Goal: Transaction & Acquisition: Download file/media

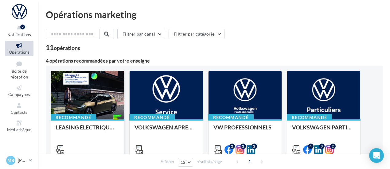
click at [80, 93] on div at bounding box center [87, 95] width 73 height 49
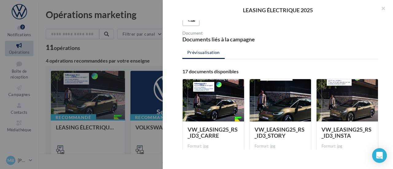
scroll to position [92, 0]
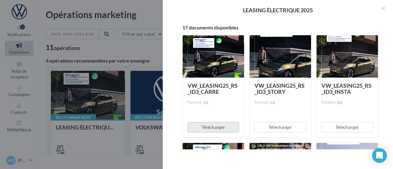
click at [217, 129] on button "Télécharger" at bounding box center [213, 127] width 52 height 10
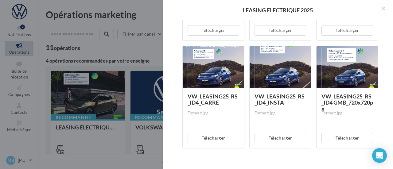
scroll to position [307, 0]
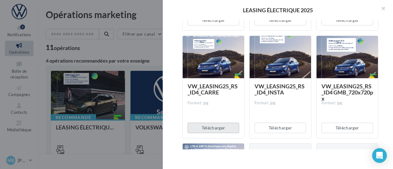
click at [215, 129] on button "Télécharger" at bounding box center [213, 128] width 52 height 10
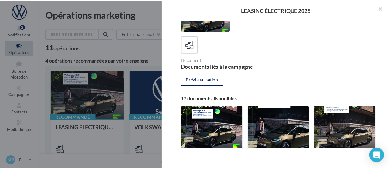
scroll to position [0, 0]
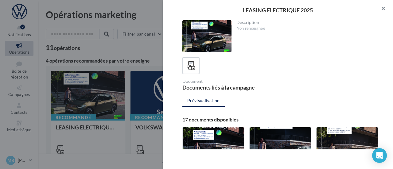
click at [384, 5] on button "button" at bounding box center [380, 9] width 25 height 18
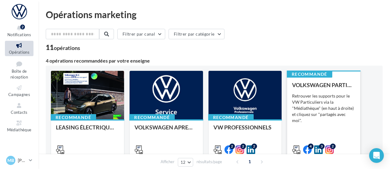
click at [321, 91] on div "VOLKSWAGEN PARTICULIER Retrouver les supports pour le VW Particuliers via la "M…" at bounding box center [323, 117] width 63 height 70
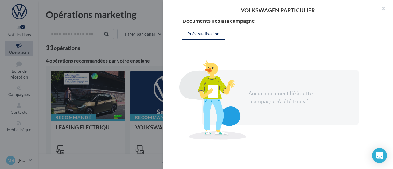
scroll to position [31, 0]
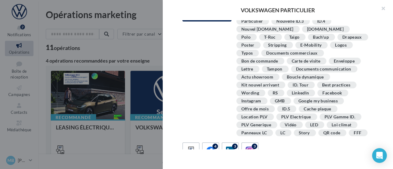
click at [252, 116] on div "Location PLV" at bounding box center [254, 117] width 26 height 5
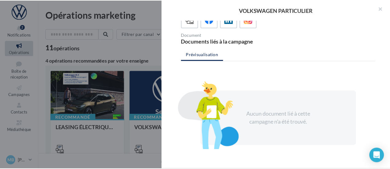
scroll to position [191, 0]
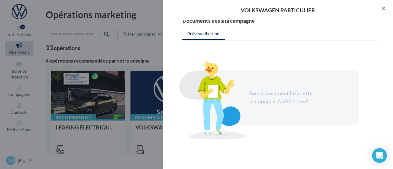
click at [382, 10] on button "button" at bounding box center [380, 9] width 25 height 18
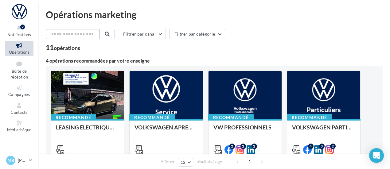
click at [83, 34] on input "text" at bounding box center [73, 34] width 54 height 10
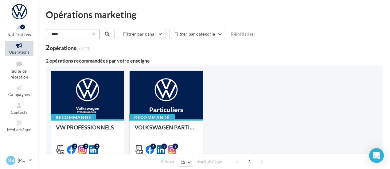
type input "****"
click at [94, 33] on button "button" at bounding box center [93, 34] width 2 height 2
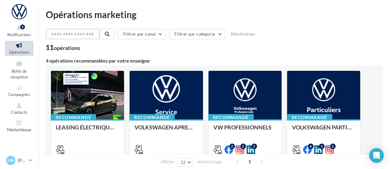
click at [90, 33] on input "text" at bounding box center [73, 34] width 54 height 10
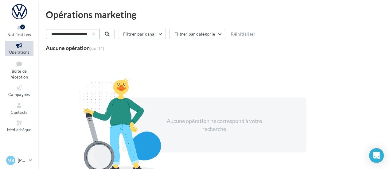
click at [100, 33] on input "**********" at bounding box center [73, 34] width 54 height 10
click at [61, 35] on input "**********" at bounding box center [73, 34] width 54 height 10
click at [59, 33] on input "**********" at bounding box center [73, 34] width 54 height 10
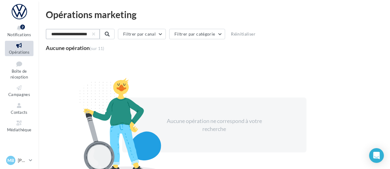
click at [59, 33] on input "**********" at bounding box center [73, 34] width 54 height 10
type input "**********"
click at [94, 34] on button "button" at bounding box center [93, 34] width 2 height 2
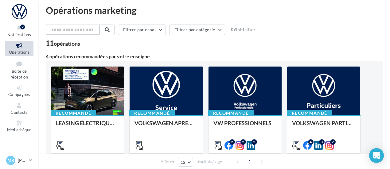
scroll to position [0, 0]
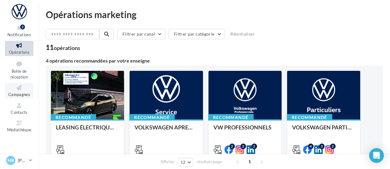
click at [13, 91] on icon at bounding box center [19, 87] width 25 height 7
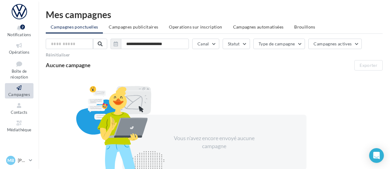
click at [142, 33] on ul "Campagnes ponctuelles Campagnes publicitaires Operations sur inscription Campag…" at bounding box center [214, 27] width 337 height 12
click at [142, 29] on li "Campagnes publicitaires" at bounding box center [133, 26] width 59 height 11
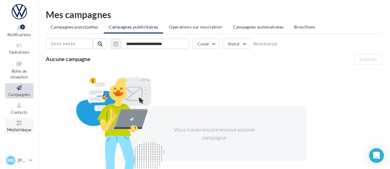
click at [22, 126] on icon at bounding box center [19, 123] width 25 height 7
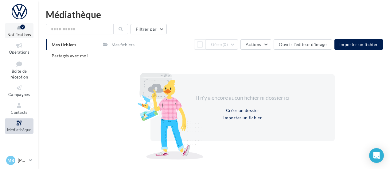
click at [16, 26] on icon at bounding box center [19, 28] width 25 height 7
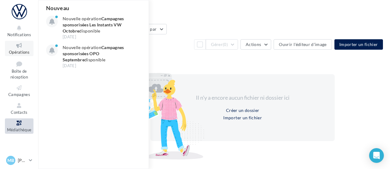
click at [17, 46] on icon at bounding box center [19, 45] width 25 height 7
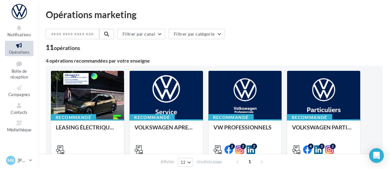
click at [285, 31] on div "Filtrer par canal Filtrer par catégorie" at bounding box center [214, 35] width 337 height 13
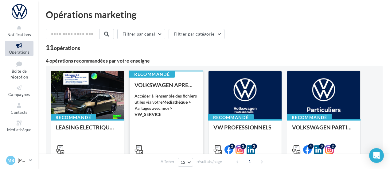
click at [174, 91] on div "VOLKSWAGEN APRES-VENTE Accéder à l'ensemble des fichiers utiles via votre Média…" at bounding box center [165, 117] width 63 height 70
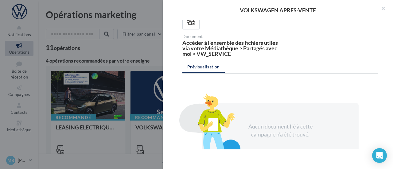
scroll to position [61, 0]
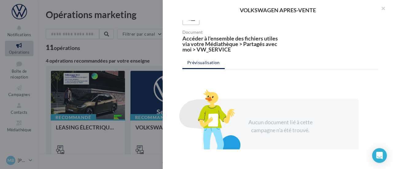
click at [211, 51] on div "Accéder à l'ensemble des fichiers utiles via votre Médiathèque > Partagés avec …" at bounding box center [229, 44] width 95 height 17
click at [384, 8] on button "button" at bounding box center [380, 9] width 25 height 18
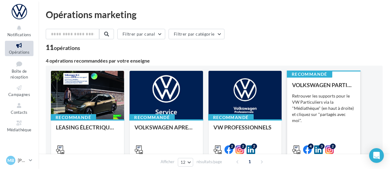
click at [331, 86] on div "VOLKSWAGEN PARTICULIER" at bounding box center [323, 85] width 63 height 6
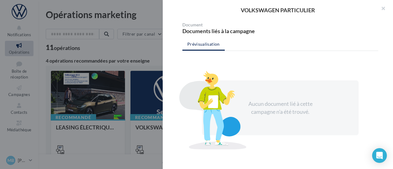
scroll to position [191, 0]
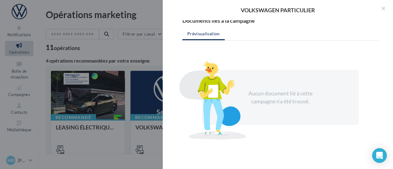
click at [209, 28] on div "Description Retrouver les supports pour le VW Particuliers via la "Médiathèque"…" at bounding box center [280, 84] width 235 height 129
click at [214, 44] on div "Prévisualisation Aucun document lié à cette campagne n'a été trouvé." at bounding box center [280, 53] width 196 height 50
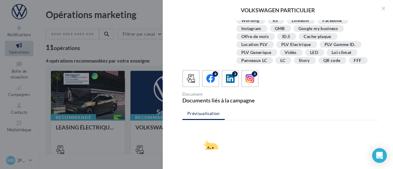
scroll to position [68, 0]
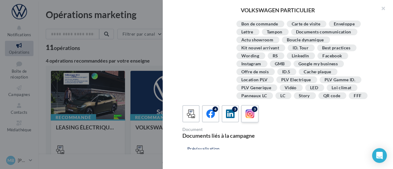
click at [253, 118] on icon at bounding box center [249, 114] width 9 height 9
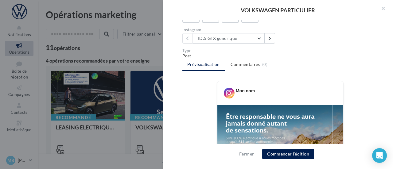
scroll to position [160, 0]
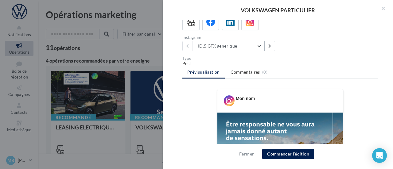
click at [260, 51] on button "ID.5 GTX generique" at bounding box center [229, 46] width 72 height 10
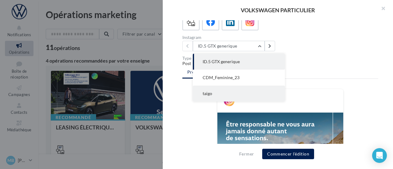
click at [219, 98] on button "taigo" at bounding box center [239, 94] width 92 height 16
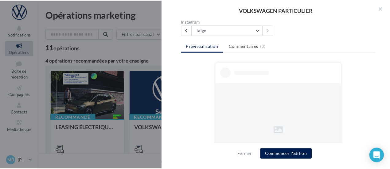
scroll to position [160, 0]
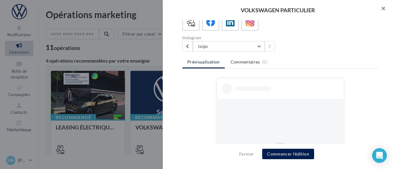
click at [385, 5] on button "button" at bounding box center [380, 9] width 25 height 18
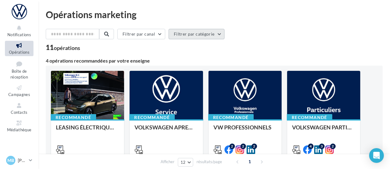
click at [214, 30] on button "Filtrer par catégorie" at bounding box center [196, 34] width 56 height 10
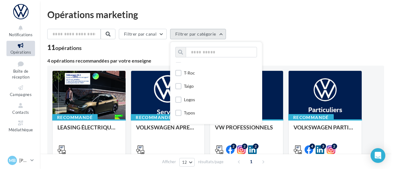
scroll to position [123, 0]
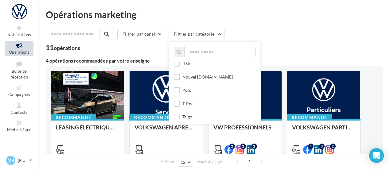
click at [180, 95] on div at bounding box center [177, 91] width 6 height 8
click at [180, 91] on label at bounding box center [177, 90] width 6 height 6
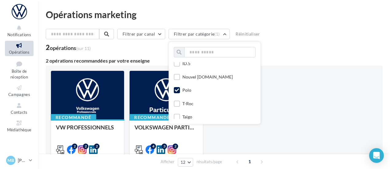
click at [302, 72] on div "Recommandé VW PROFESSIONNELS Retrouver les supports pour le VW Pro via la "Médi…" at bounding box center [214, 114] width 327 height 87
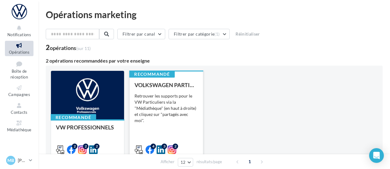
click at [175, 123] on div "Retrouver les supports pour le VW Particuliers via la "Médiathèque" (en haut à …" at bounding box center [165, 108] width 63 height 31
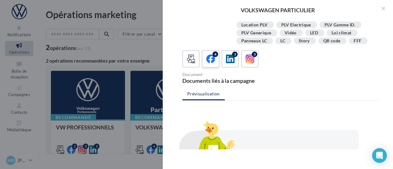
click at [212, 64] on icon at bounding box center [210, 59] width 9 height 9
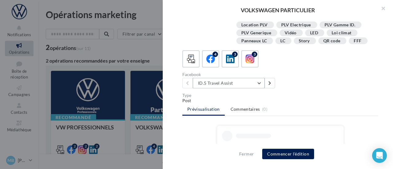
click at [230, 88] on button "ID.5 Travel Assist" at bounding box center [229, 83] width 72 height 10
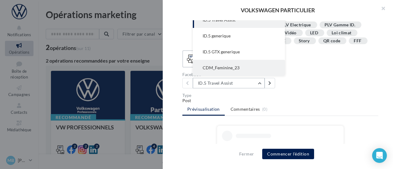
scroll to position [184, 0]
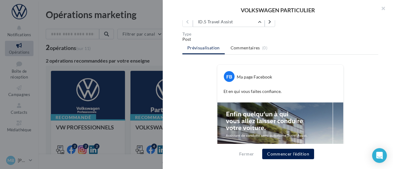
click at [292, 52] on ul "Prévisualisation Commentaires (0)" at bounding box center [280, 48] width 196 height 12
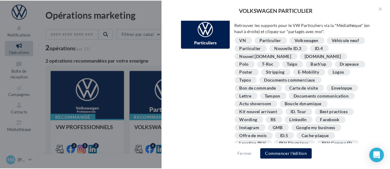
scroll to position [0, 0]
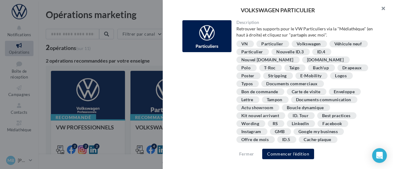
click at [384, 10] on button "button" at bounding box center [380, 9] width 25 height 18
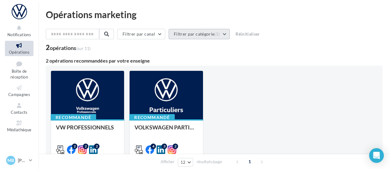
click at [209, 36] on button "Filtrer par catégorie (1)" at bounding box center [198, 34] width 61 height 10
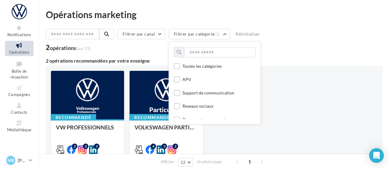
click at [281, 42] on div "Filtrer par canal Filtrer par catégorie (1) Toutes les catégories APV Support d…" at bounding box center [214, 40] width 337 height 22
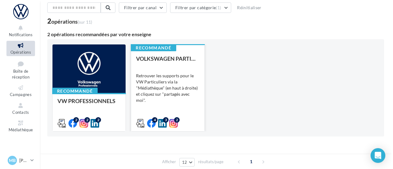
scroll to position [52, 0]
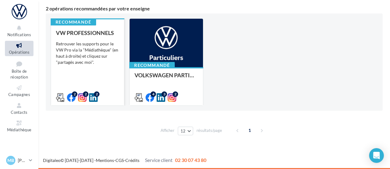
click at [105, 83] on div "VW PROFESSIONNELS Retrouver les supports pour le VW Pro via la "Médiathèque" (e…" at bounding box center [87, 65] width 63 height 70
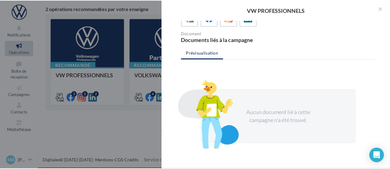
scroll to position [0, 0]
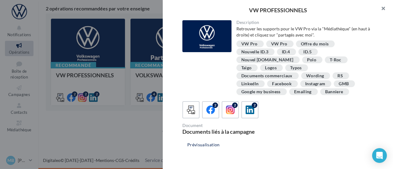
click at [381, 7] on button "button" at bounding box center [380, 9] width 25 height 18
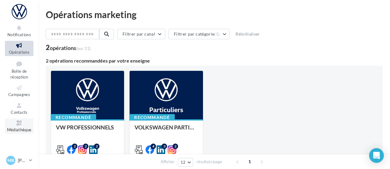
click at [6, 122] on link "Médiathèque" at bounding box center [19, 125] width 29 height 15
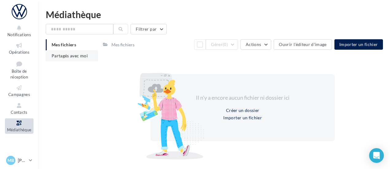
click at [68, 56] on span "Partagés avec moi" at bounding box center [70, 55] width 36 height 5
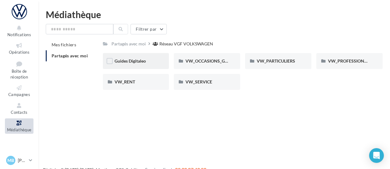
click at [142, 63] on span "Guides Digitaleo" at bounding box center [129, 60] width 31 height 5
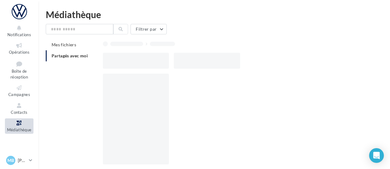
click at [142, 63] on div at bounding box center [136, 61] width 66 height 16
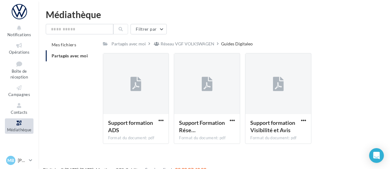
click at [78, 59] on li "Partagés avec moi" at bounding box center [72, 55] width 52 height 11
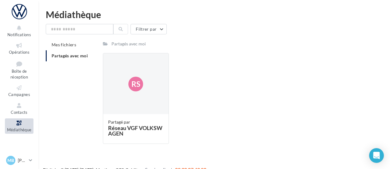
click at [75, 52] on li "Partagés avec moi" at bounding box center [72, 55] width 52 height 11
click at [64, 45] on span "Mes fichiers" at bounding box center [64, 44] width 25 height 5
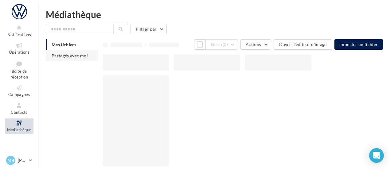
click at [70, 59] on li "Partagés avec moi" at bounding box center [72, 55] width 52 height 11
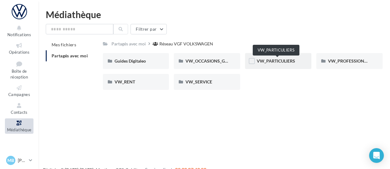
click at [283, 61] on span "VW_PARTICULIERS" at bounding box center [276, 60] width 38 height 5
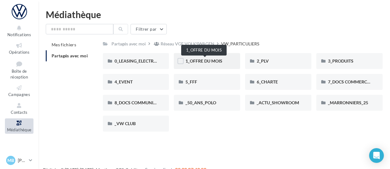
click at [215, 62] on span "1_OFFRE DU MOIS" at bounding box center [203, 60] width 37 height 5
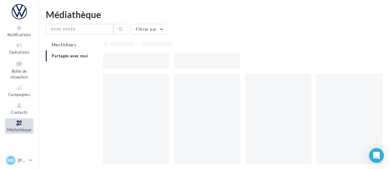
click at [215, 62] on div at bounding box center [207, 61] width 66 height 16
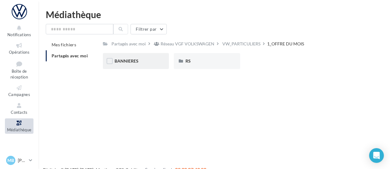
click at [140, 59] on div "BANNIERES" at bounding box center [135, 61] width 43 height 6
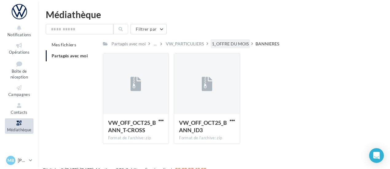
click at [238, 43] on div "1_OFFRE DU MOIS" at bounding box center [230, 44] width 37 height 6
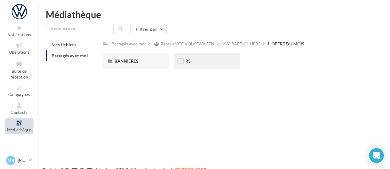
click at [205, 63] on div "RS" at bounding box center [206, 61] width 43 height 6
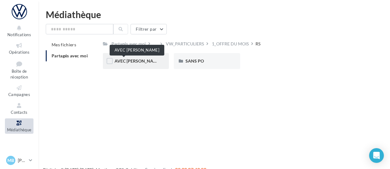
click at [120, 63] on span "AVEC [PERSON_NAME]" at bounding box center [137, 60] width 46 height 5
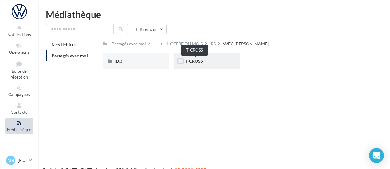
click at [195, 62] on span "T-CROSS" at bounding box center [193, 60] width 17 height 5
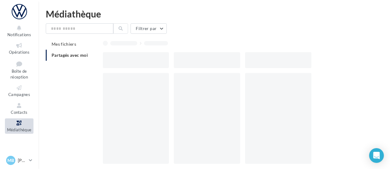
scroll to position [31, 0]
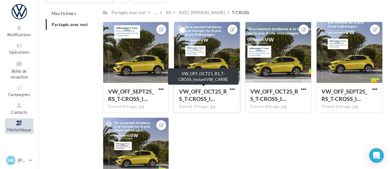
click at [208, 94] on span "VW_OFF_OCT25_RS_T-CROSS_I…" at bounding box center [203, 95] width 48 height 14
click at [202, 94] on span "VW_OFF_OCT25_RS_T-CROSS_I…" at bounding box center [203, 95] width 48 height 14
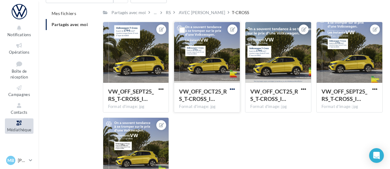
click at [231, 88] on span "button" at bounding box center [232, 89] width 5 height 5
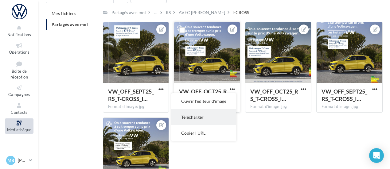
click at [207, 116] on button "Télécharger" at bounding box center [203, 117] width 65 height 16
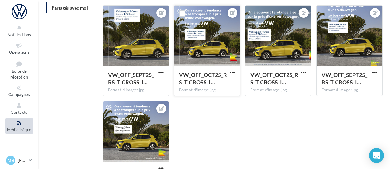
scroll to position [0, 0]
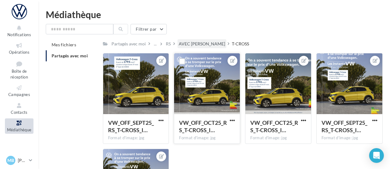
click at [190, 43] on div "AVEC [PERSON_NAME]" at bounding box center [202, 44] width 46 height 6
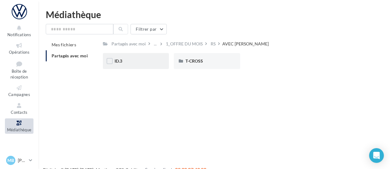
click at [125, 61] on div "ID.3" at bounding box center [135, 61] width 43 height 6
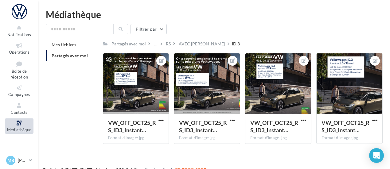
click at [194, 46] on div "AVEC [PERSON_NAME]" at bounding box center [202, 44] width 46 height 6
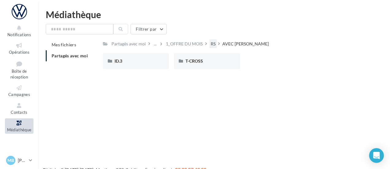
click at [215, 44] on div "RS" at bounding box center [213, 44] width 5 height 6
click at [192, 45] on div "VW_PARTICULIERS" at bounding box center [185, 44] width 38 height 6
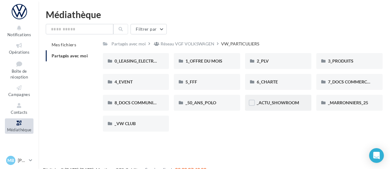
click at [281, 97] on div "_ACTU_SHOWROOM" at bounding box center [278, 103] width 66 height 16
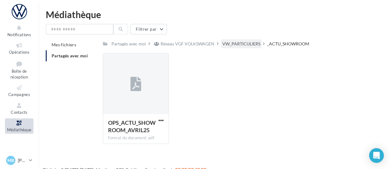
click at [247, 46] on div "VW_PARTICULIERS" at bounding box center [241, 44] width 38 height 6
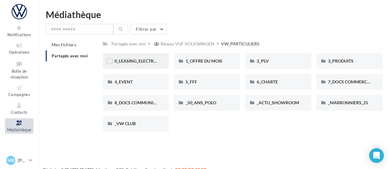
click at [133, 58] on div "0_LEASING_ELECTRIQUE" at bounding box center [135, 61] width 43 height 6
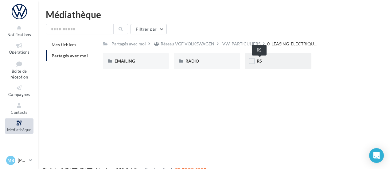
click at [261, 57] on div "RS" at bounding box center [278, 61] width 66 height 16
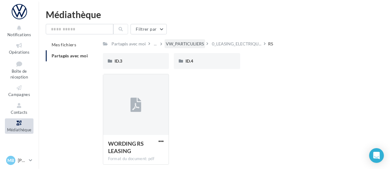
click at [199, 39] on div "VW_PARTICULIERS" at bounding box center [184, 43] width 41 height 9
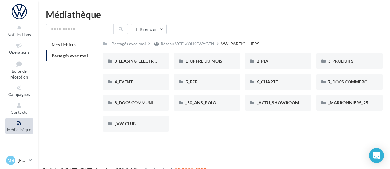
click at [274, 7] on html "Notifications Opérations Boîte de réception Campagnes Contacts Médiathèque Cale…" at bounding box center [195, 84] width 390 height 169
click at [219, 57] on div "1_OFFRE DU MOIS" at bounding box center [207, 61] width 66 height 16
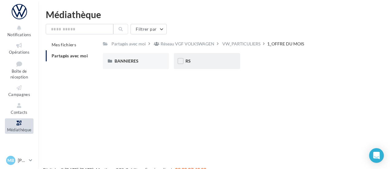
click at [200, 60] on div "RS" at bounding box center [206, 61] width 43 height 6
click at [138, 66] on div "AVEC [PERSON_NAME]" at bounding box center [136, 61] width 66 height 16
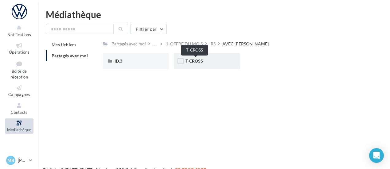
click at [203, 61] on span "T-CROSS" at bounding box center [193, 60] width 17 height 5
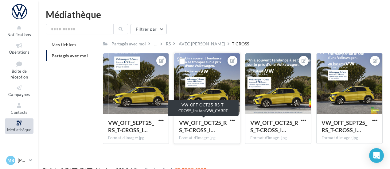
click at [197, 127] on span "VW_OFF_OCT25_RS_T-CROSS_I…" at bounding box center [203, 126] width 48 height 14
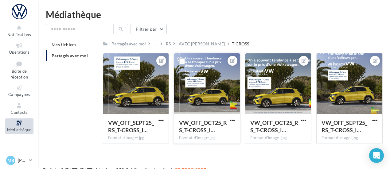
click at [197, 130] on span "VW_OFF_OCT25_RS_T-CROSS_I…" at bounding box center [203, 126] width 48 height 14
click at [231, 119] on span "button" at bounding box center [232, 120] width 5 height 5
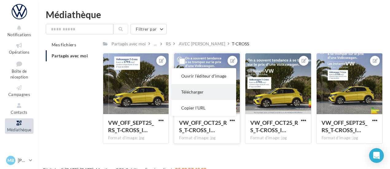
click at [191, 92] on button "Télécharger" at bounding box center [203, 92] width 65 height 16
